Goal: Information Seeking & Learning: Learn about a topic

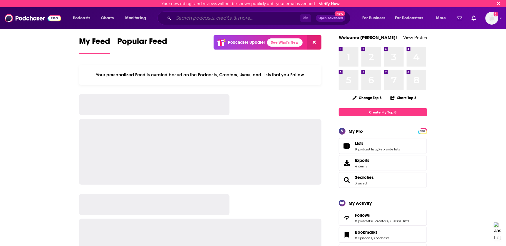
click at [212, 17] on input "Search podcasts, credits, & more..." at bounding box center [237, 18] width 127 height 9
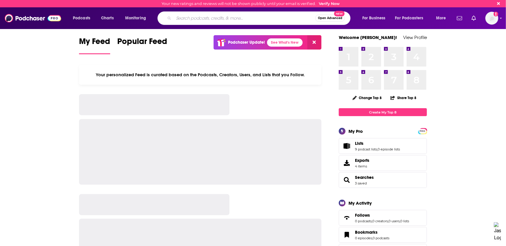
paste input "Nothing Left Unsaid"
type input "Nothing Left Unsaid"
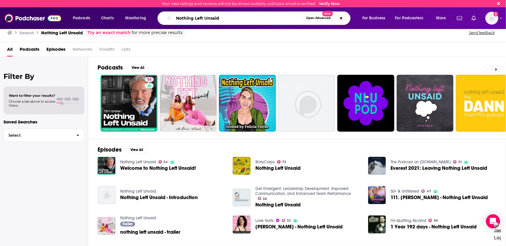
click at [231, 21] on input "Nothing Left Unsaid" at bounding box center [239, 18] width 130 height 9
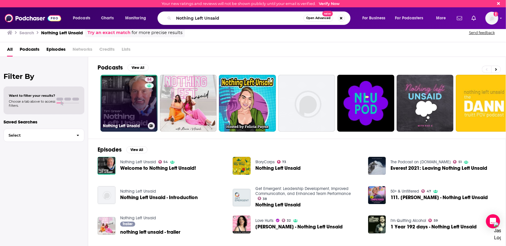
click at [140, 102] on link "54 Nothing Left Unsaid" at bounding box center [128, 103] width 57 height 57
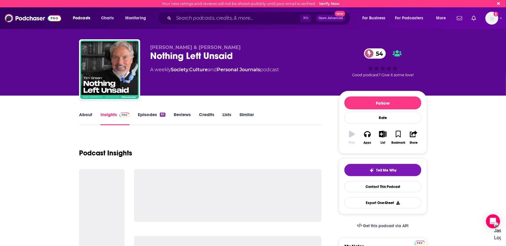
click at [89, 117] on link "About" at bounding box center [85, 119] width 13 height 14
